Goal: Task Accomplishment & Management: Complete application form

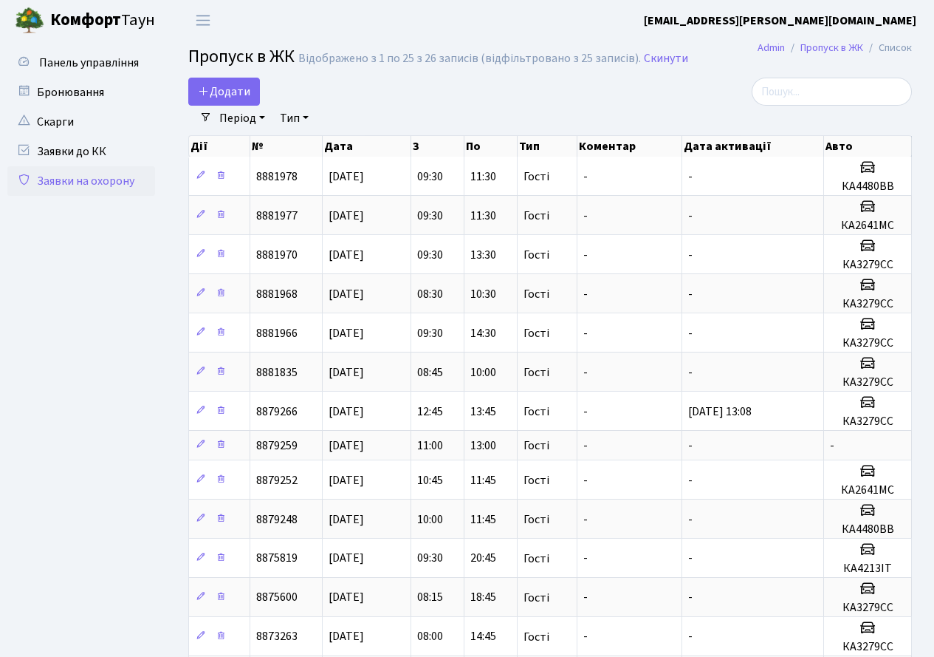
select select "25"
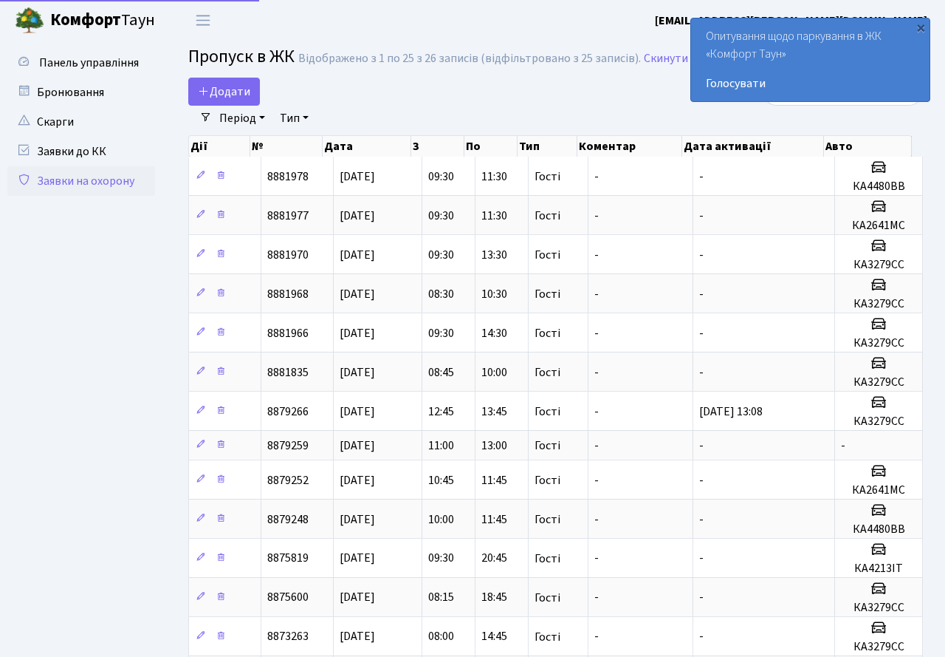
select select "25"
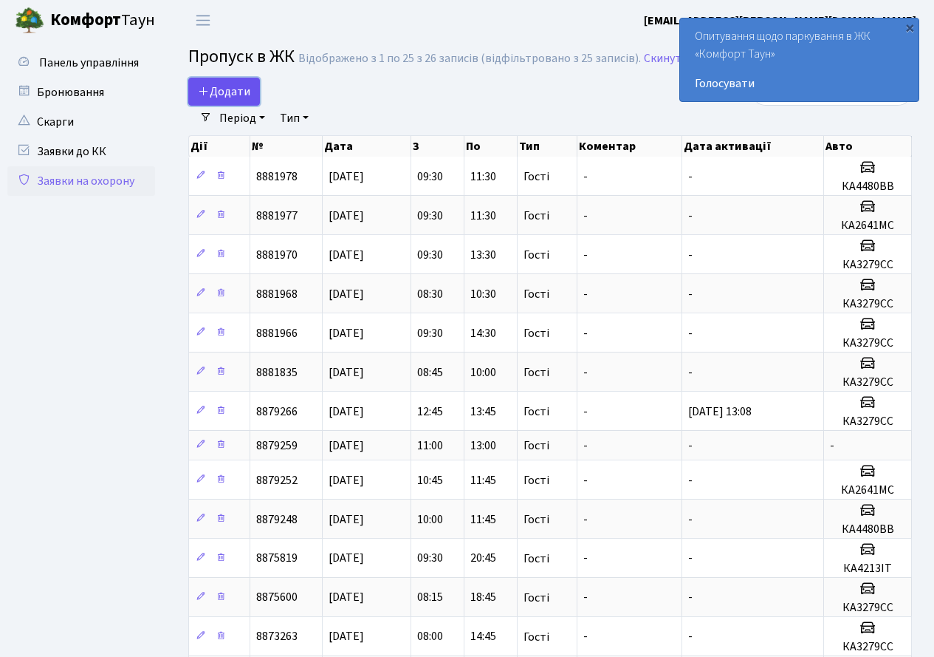
click at [247, 99] on span "Додати" at bounding box center [224, 91] width 52 height 16
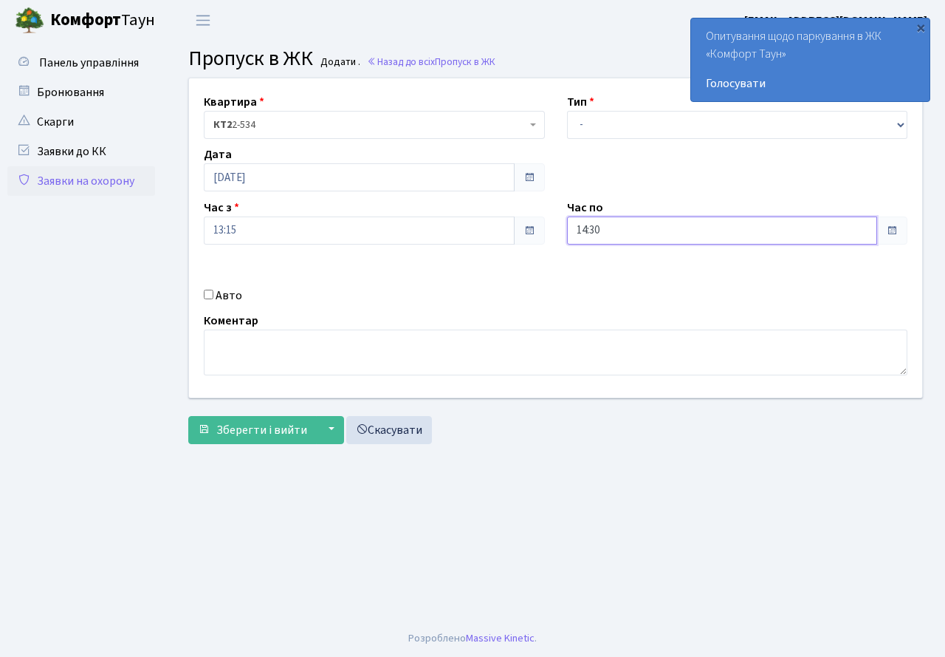
click at [640, 230] on input "14:30" at bounding box center [722, 230] width 311 height 28
click at [615, 288] on icon at bounding box center [608, 281] width 40 height 40
type input "15:30"
click at [163, 219] on div "Панель управління" at bounding box center [83, 330] width 166 height 579
click at [213, 299] on div "Авто" at bounding box center [374, 296] width 363 height 18
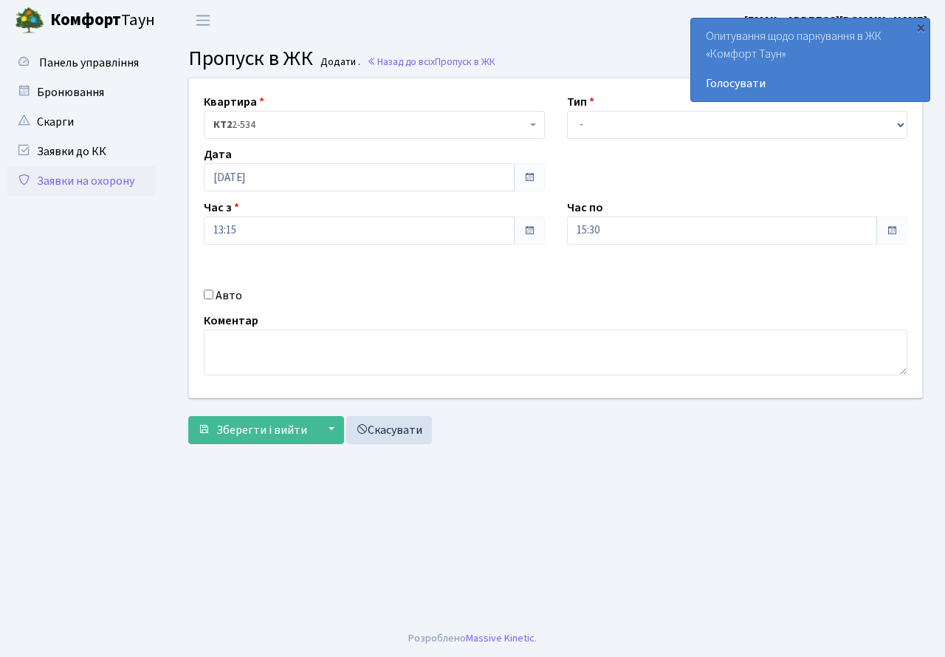
drag, startPoint x: 211, startPoint y: 294, endPoint x: 225, endPoint y: 300, distance: 15.9
click at [211, 294] on input "Авто" at bounding box center [209, 295] width 10 height 10
checkbox input "true"
type input "r"
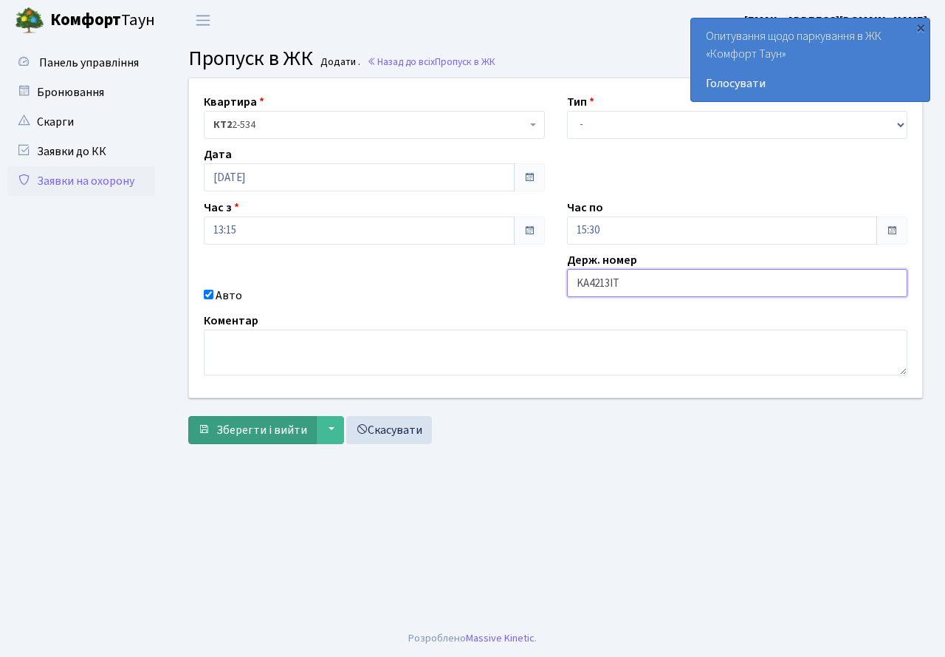
type input "KA4213IT"
click at [284, 439] on button "Зберегти і вийти" at bounding box center [252, 430] width 129 height 28
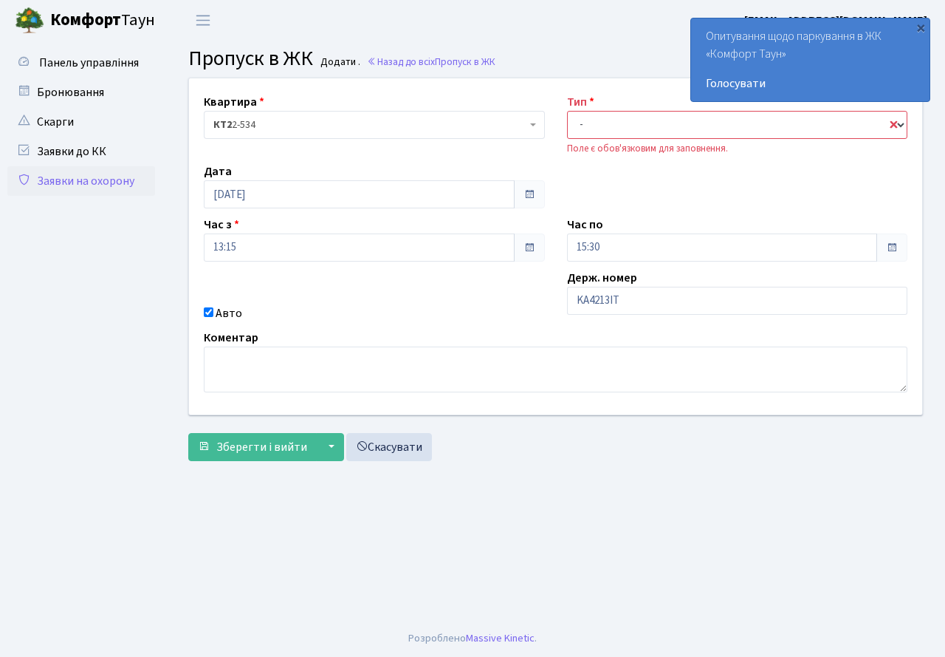
click at [615, 125] on select "- Доставка Таксі Гості Сервіс" at bounding box center [737, 125] width 341 height 28
select select "3"
click at [567, 111] on select "- Доставка Таксі Гості Сервіс" at bounding box center [737, 125] width 341 height 28
click at [230, 450] on span "Зберегти і вийти" at bounding box center [261, 447] width 91 height 16
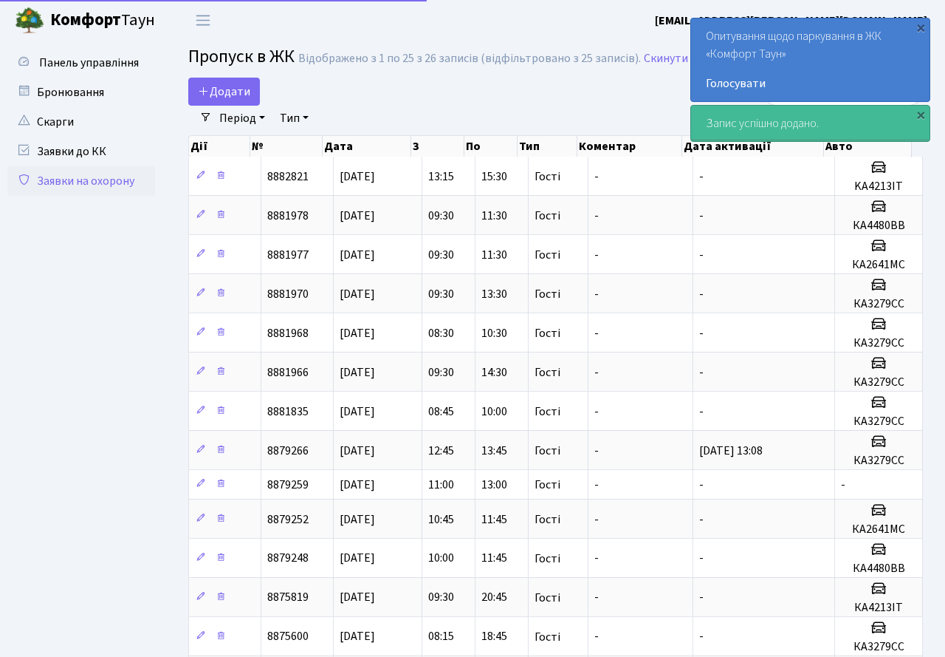
select select "25"
